Goal: Task Accomplishment & Management: Complete application form

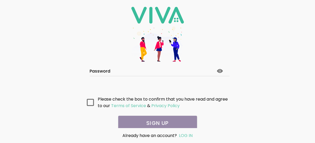
scroll to position [94, 0]
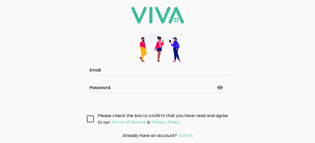
scroll to position [94, 0]
